Goal: Find specific page/section: Find specific page/section

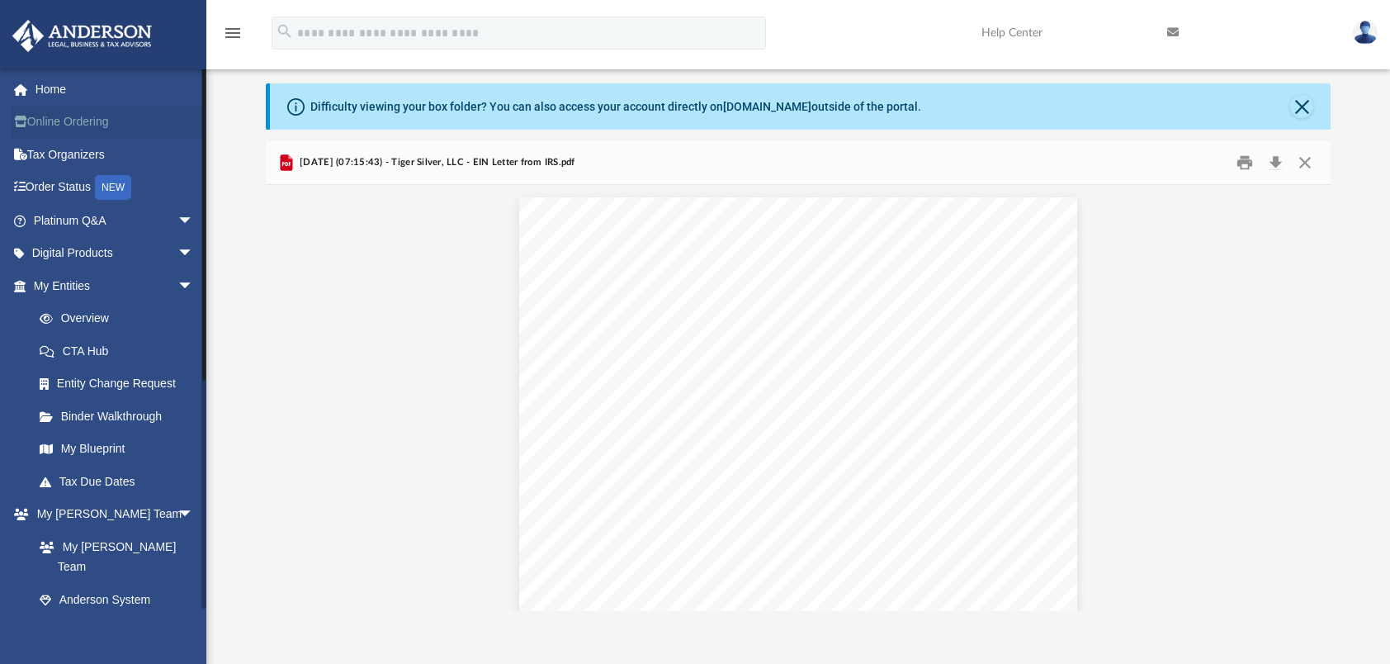
click at [81, 119] on link "Online Ordering" at bounding box center [115, 122] width 207 height 33
click at [74, 125] on link "Online Ordering" at bounding box center [115, 122] width 207 height 33
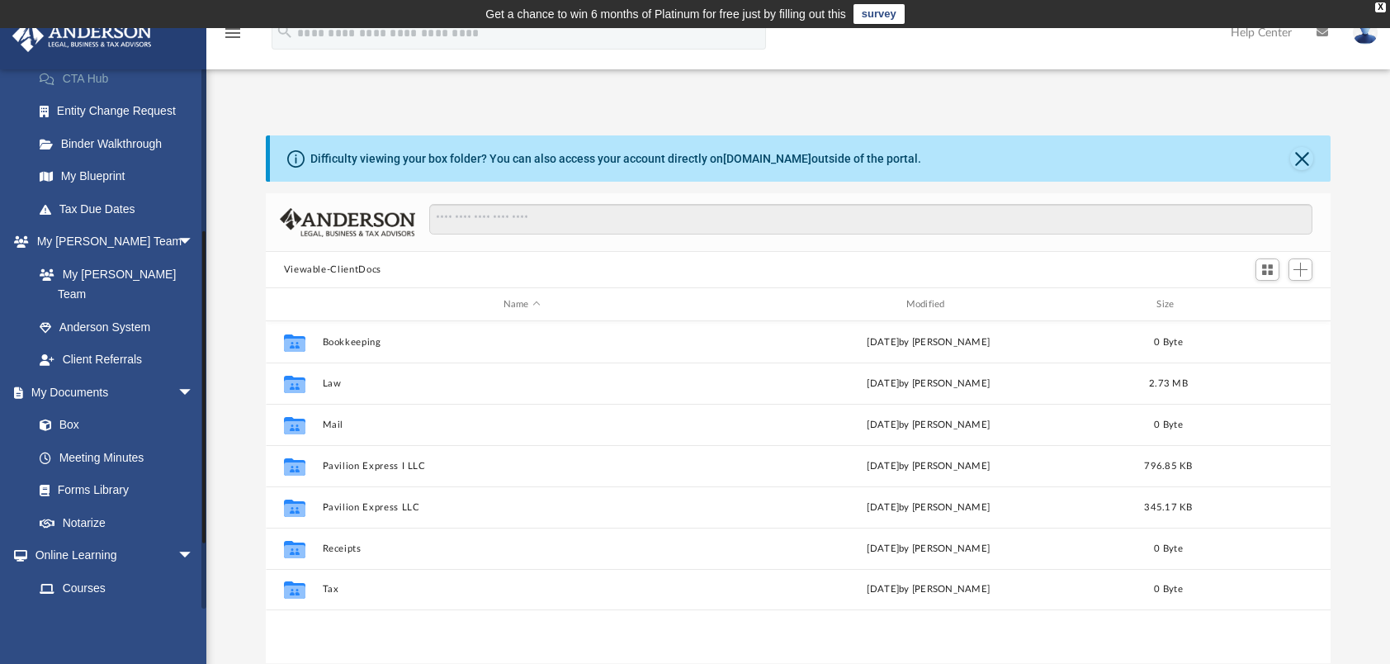
scroll to position [362, 1053]
click at [76, 409] on link "Box" at bounding box center [121, 425] width 196 height 33
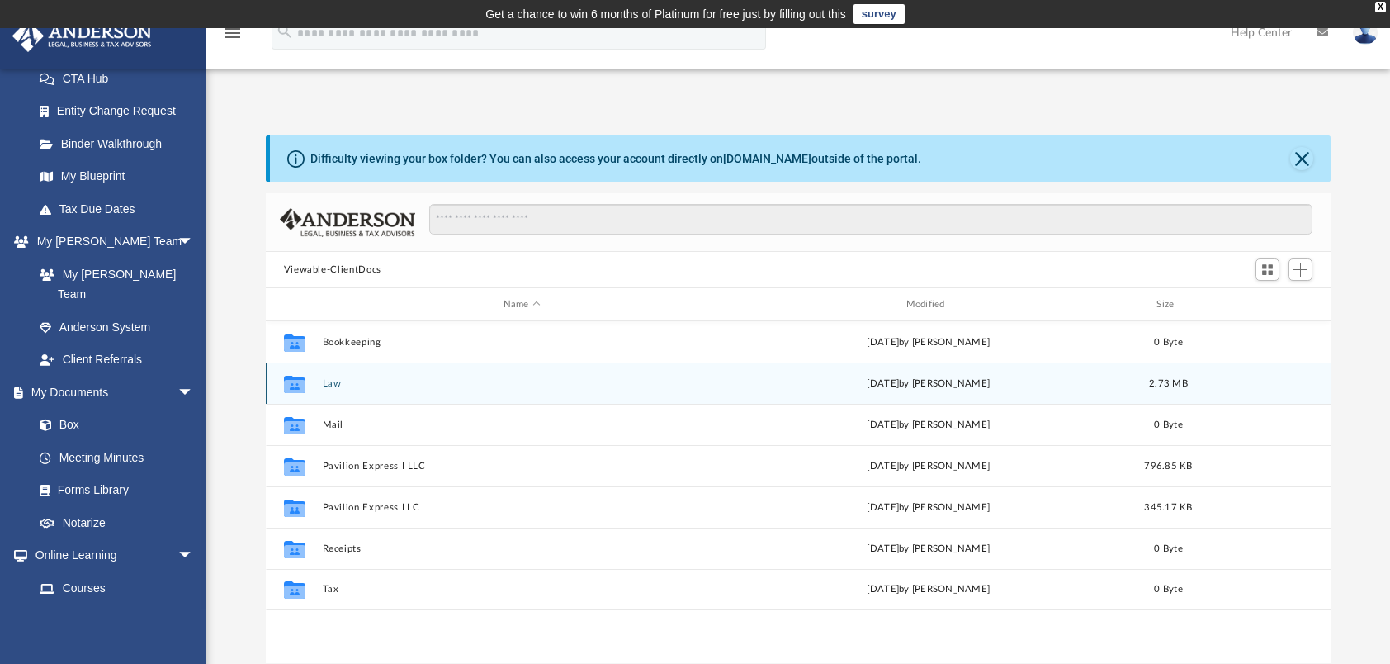
click at [342, 378] on button "Law" at bounding box center [522, 383] width 400 height 11
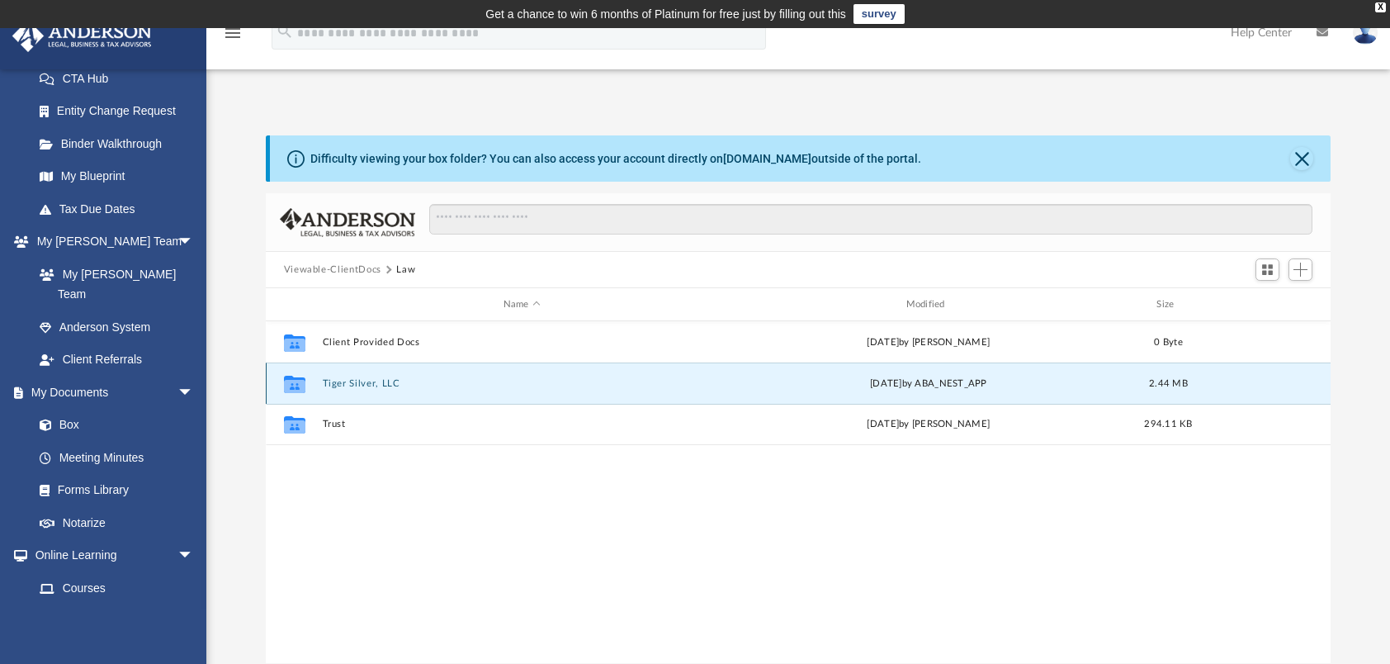
click at [344, 378] on button "Tiger Silver, LLC" at bounding box center [522, 383] width 400 height 11
click at [344, 378] on button "[DATE] (07:15:43) - Tiger Silver, LLC - EIN Letter from IRS.pdf" at bounding box center [522, 382] width 400 height 11
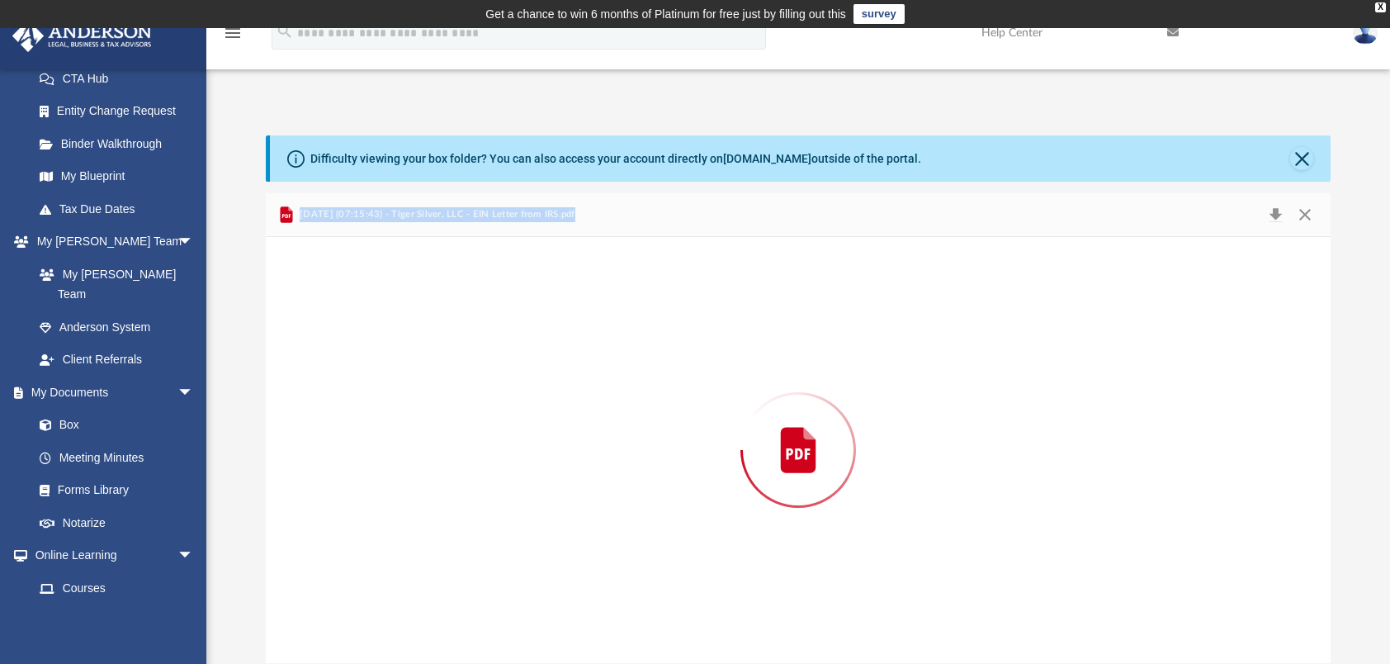
click at [344, 378] on div "Preview" at bounding box center [799, 450] width 1066 height 426
